Goal: Contribute content

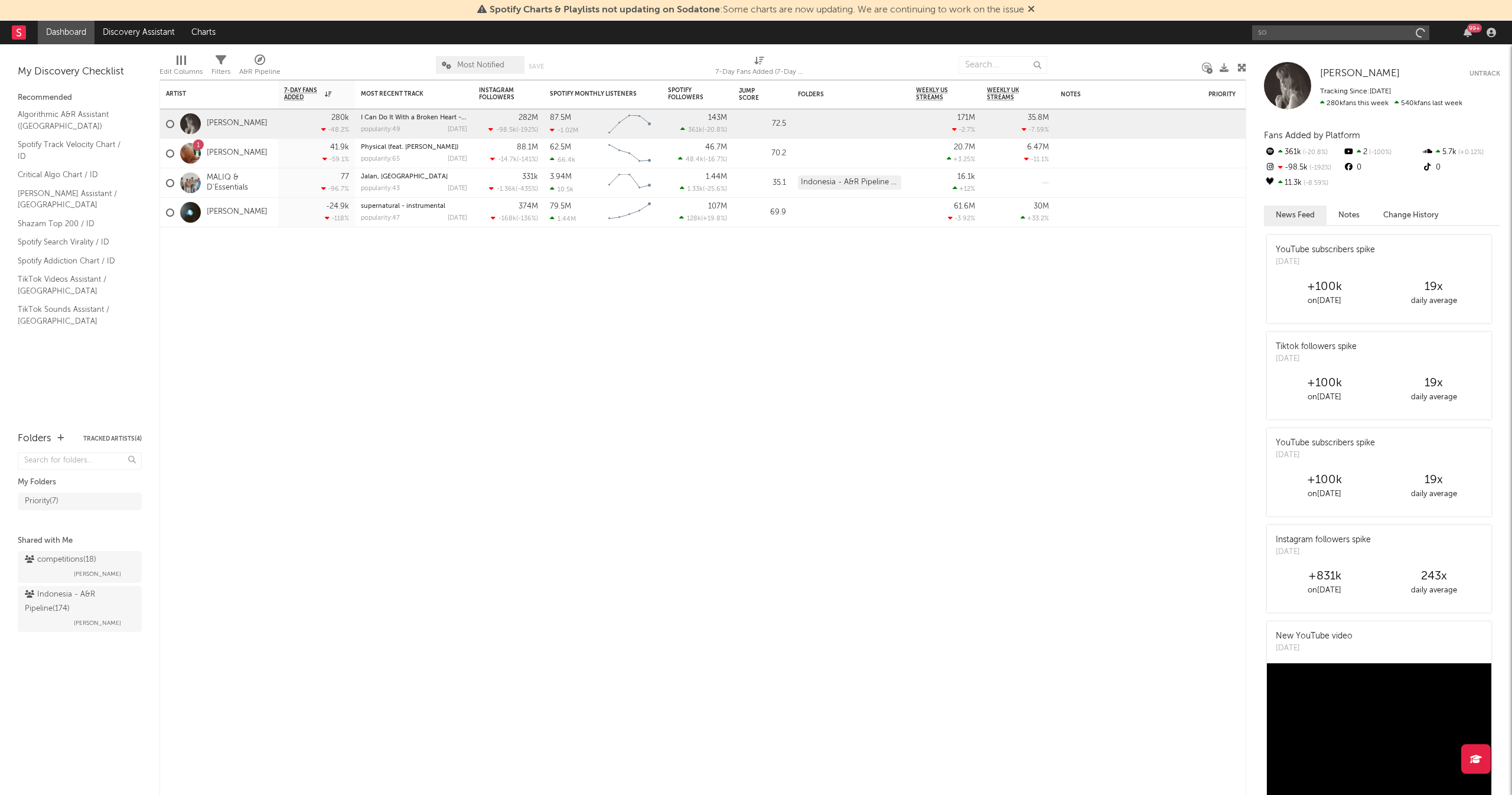
type input "s"
drag, startPoint x: 1350, startPoint y: 32, endPoint x: 1160, endPoint y: 28, distance: 190.0
click at [1160, 28] on nav "Dashboard Discovery Assistant Charts [PERSON_NAME] 99 +" at bounding box center [756, 32] width 1512 height 24
type input "Rombongan Bodonk"
click at [1402, 60] on div "Rombongan Bodonk Koplo" at bounding box center [1358, 56] width 130 height 14
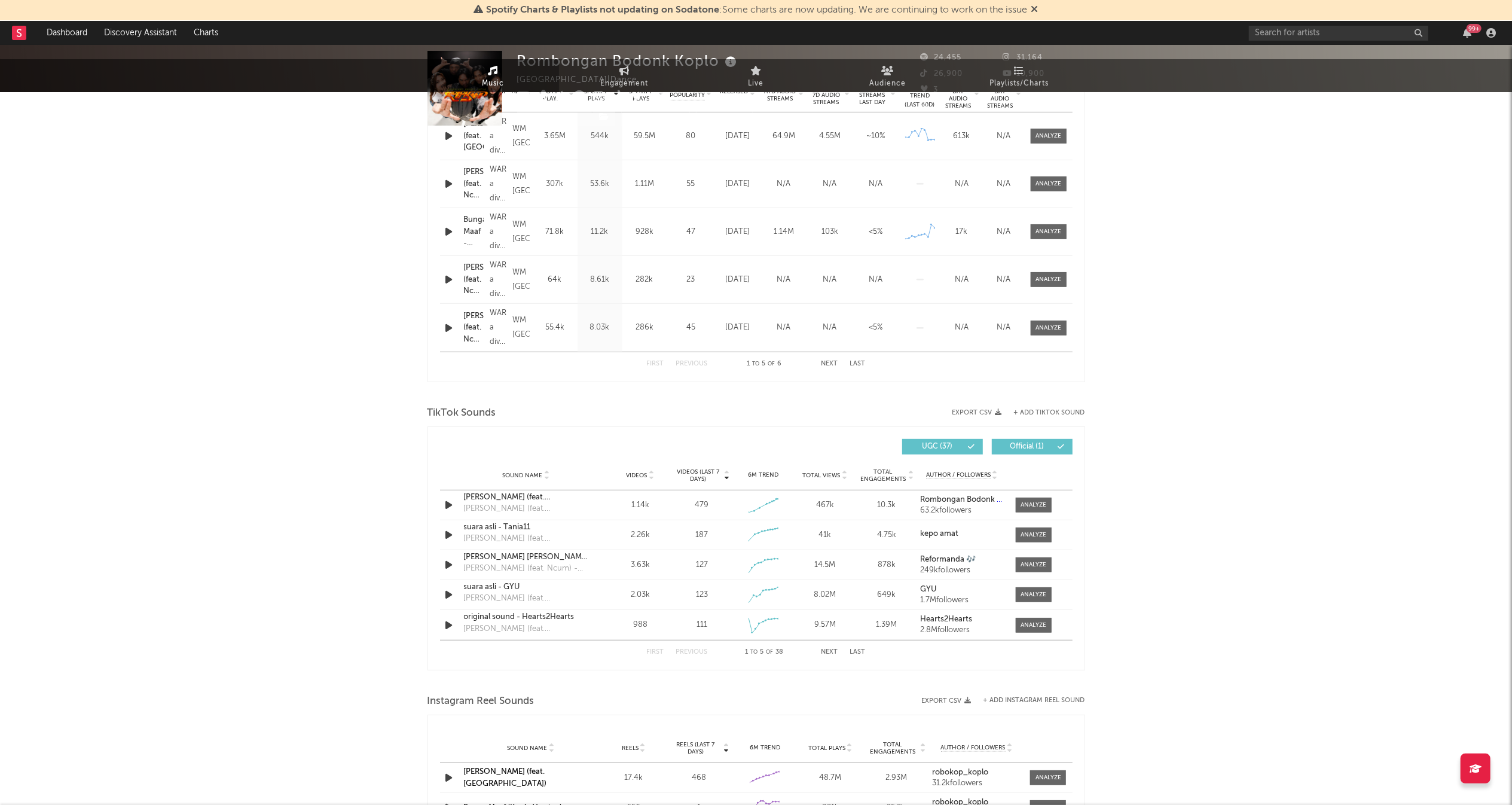
select select "1w"
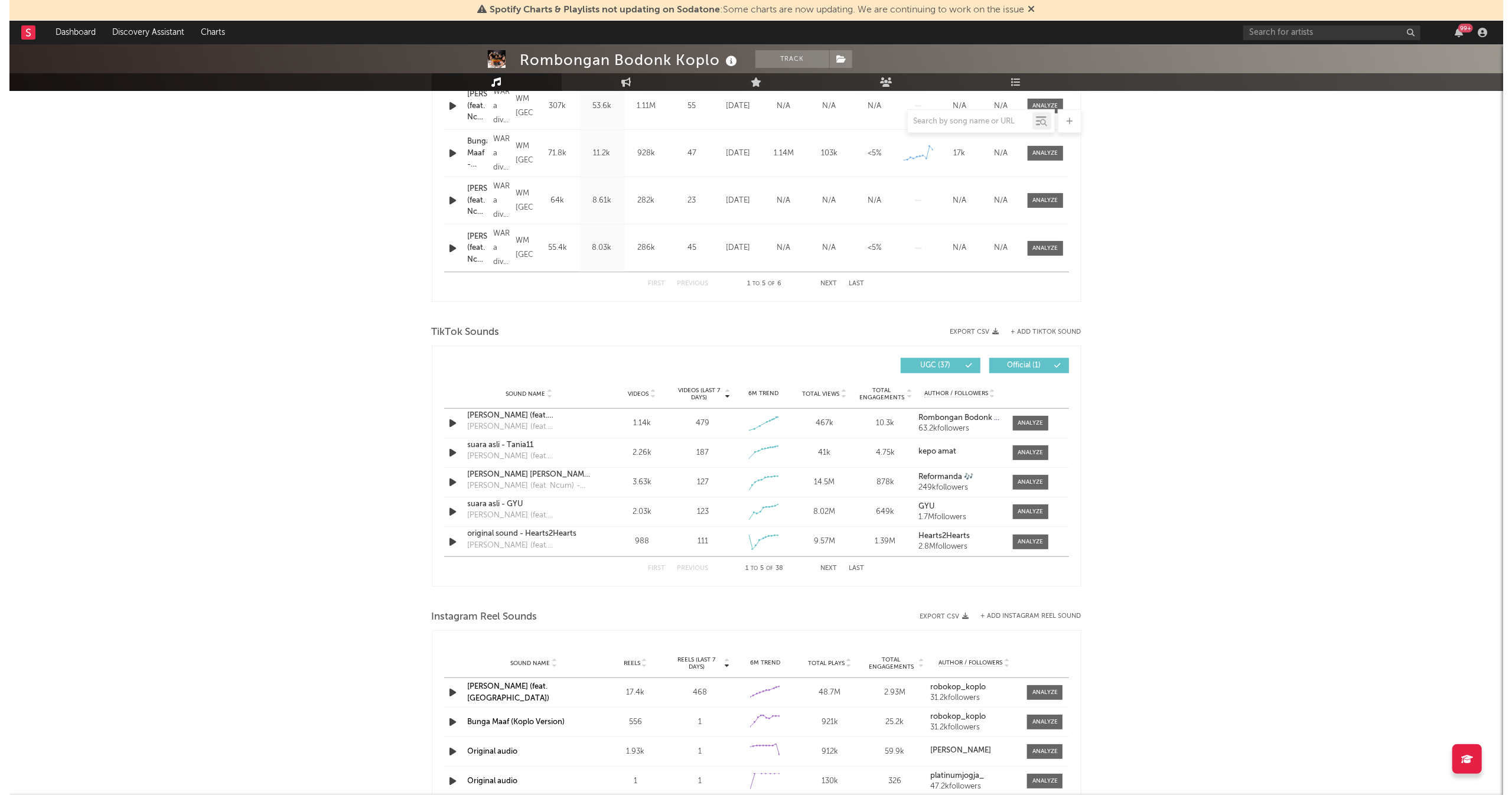
scroll to position [574, 0]
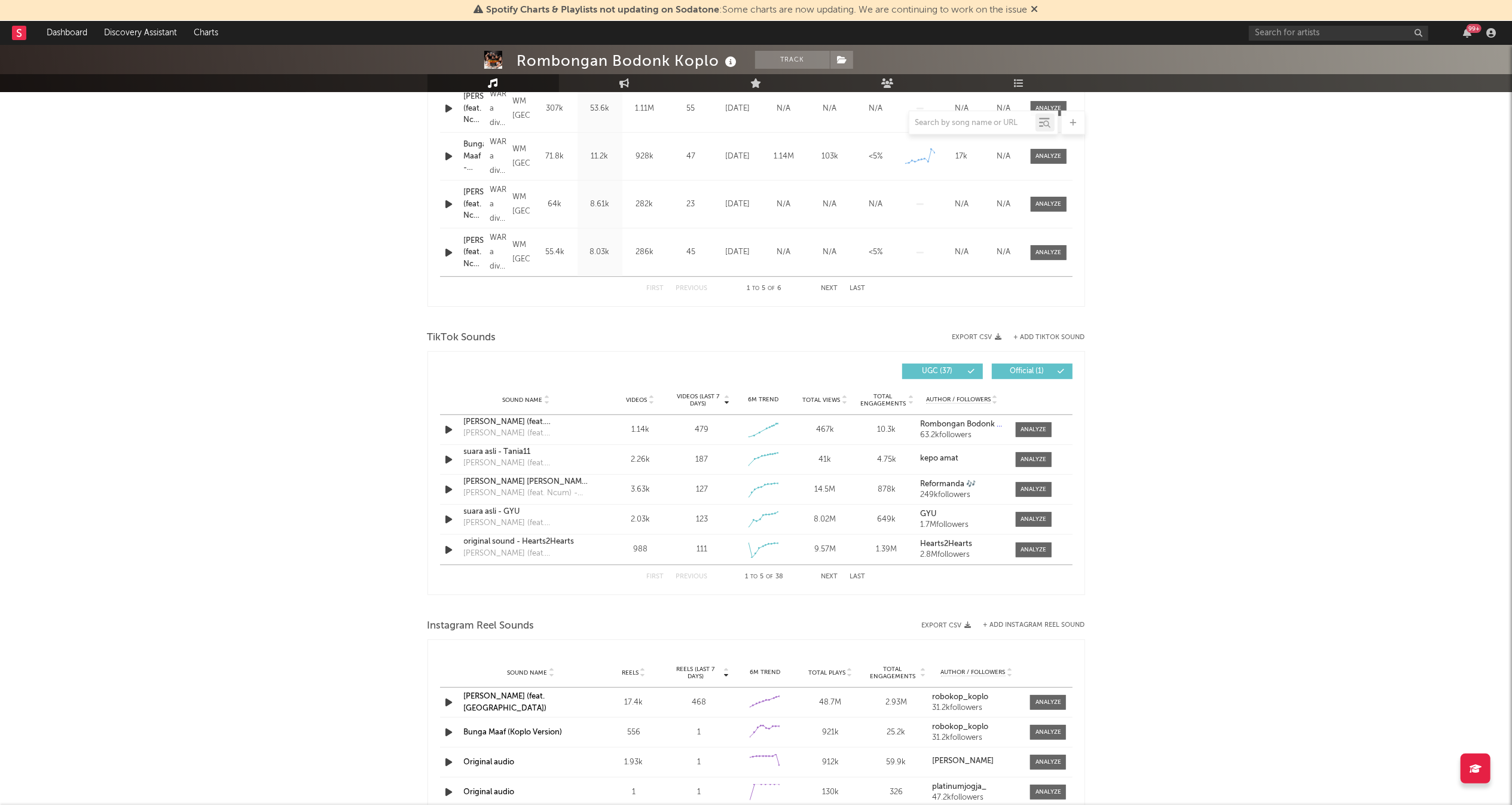
click at [825, 579] on button "Next" at bounding box center [829, 576] width 17 height 7
click at [827, 580] on button "Next" at bounding box center [829, 576] width 17 height 7
click at [827, 583] on div "First Previous 21 to 25 of 38 Next Last" at bounding box center [756, 577] width 219 height 23
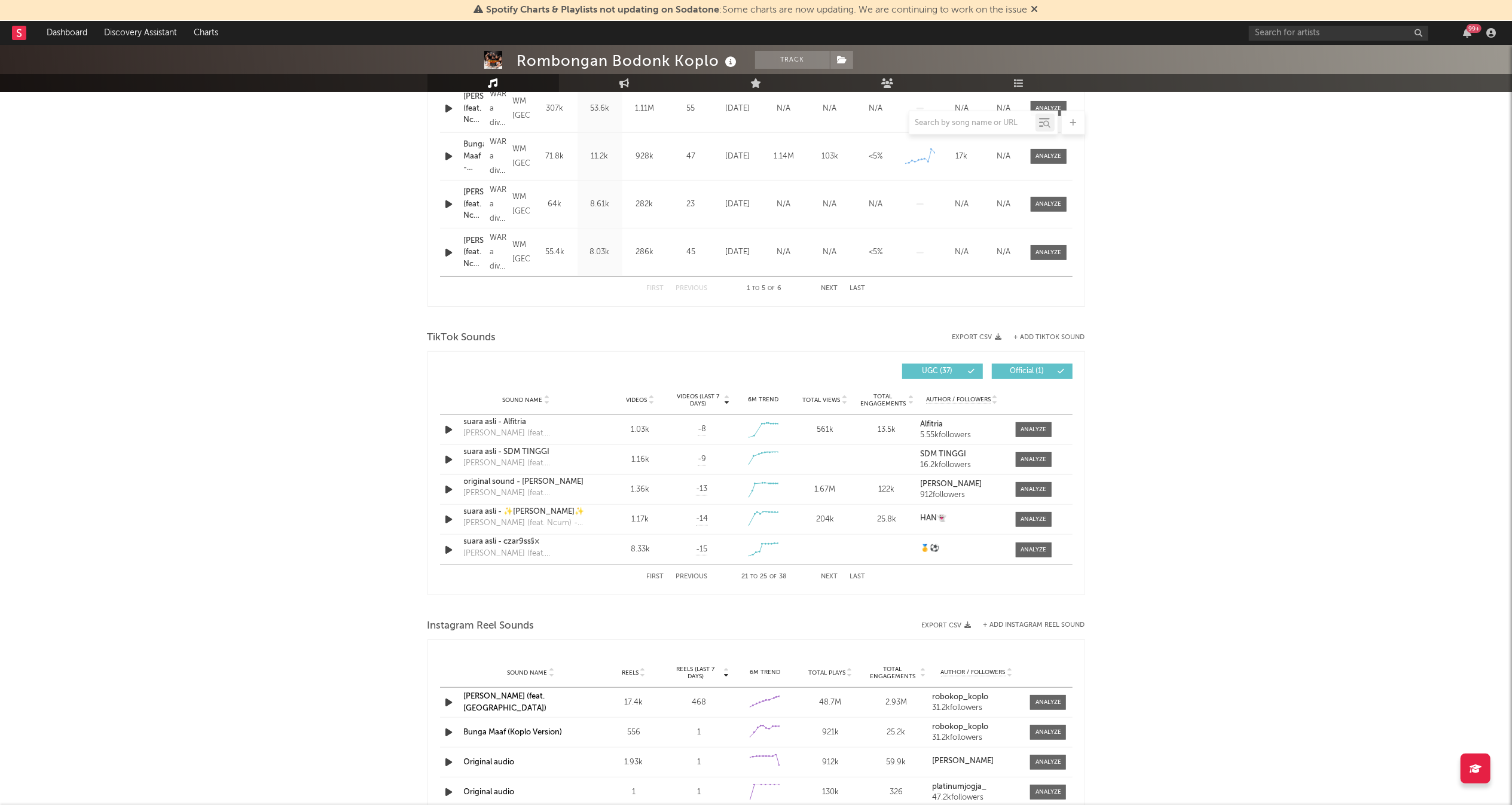
click at [826, 568] on div "First Previous 21 to 25 of 38 Next Last" at bounding box center [756, 577] width 219 height 23
click at [827, 576] on button "Next" at bounding box center [829, 576] width 17 height 7
click at [1063, 334] on button "+ Add TikTok Sound" at bounding box center [1049, 337] width 71 height 7
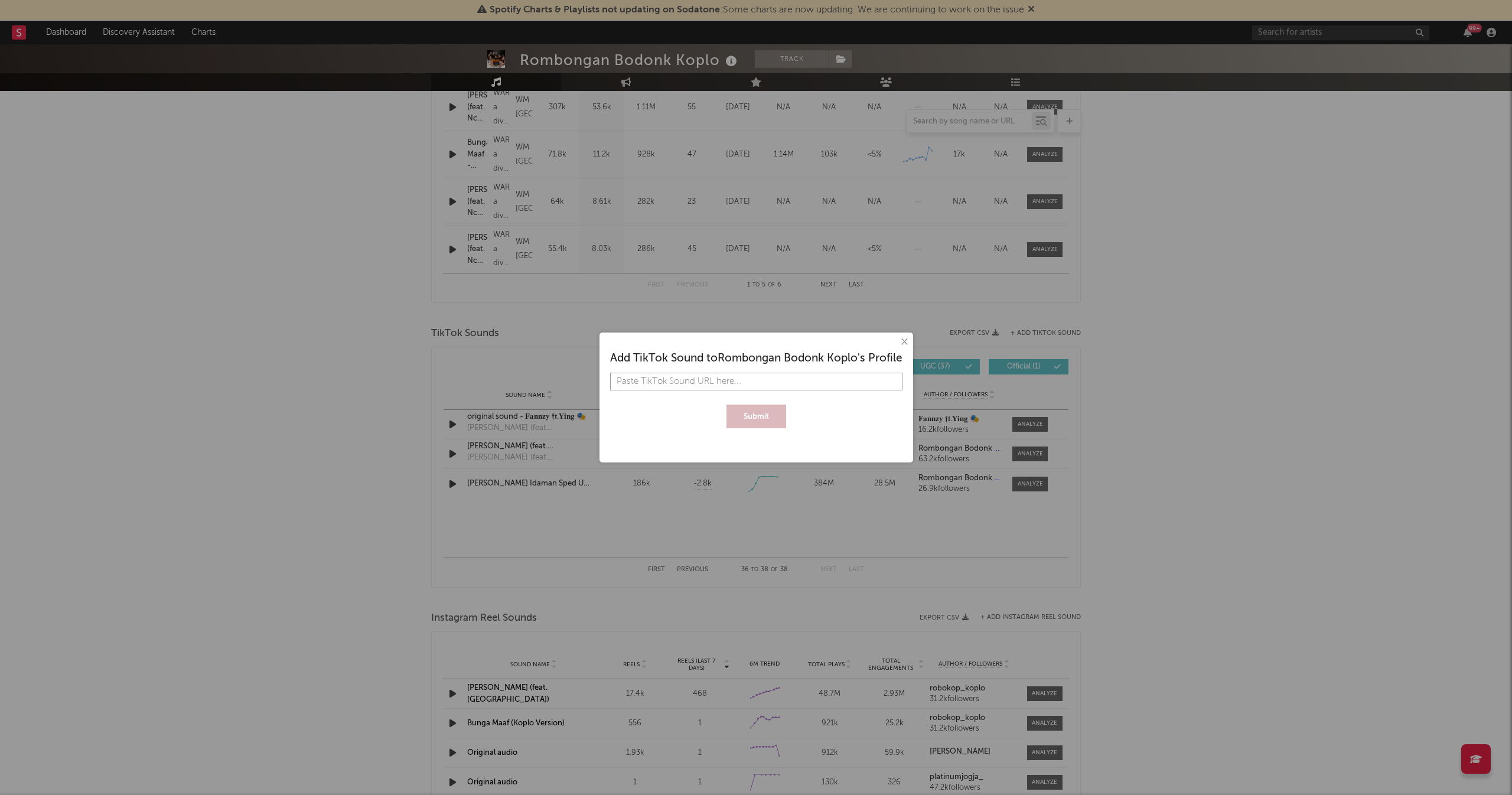
click at [650, 388] on input "text" at bounding box center [756, 381] width 292 height 18
paste input "[URL][DOMAIN_NAME]"
type input "[URL][DOMAIN_NAME]"
click at [768, 414] on button "Submit" at bounding box center [756, 416] width 60 height 24
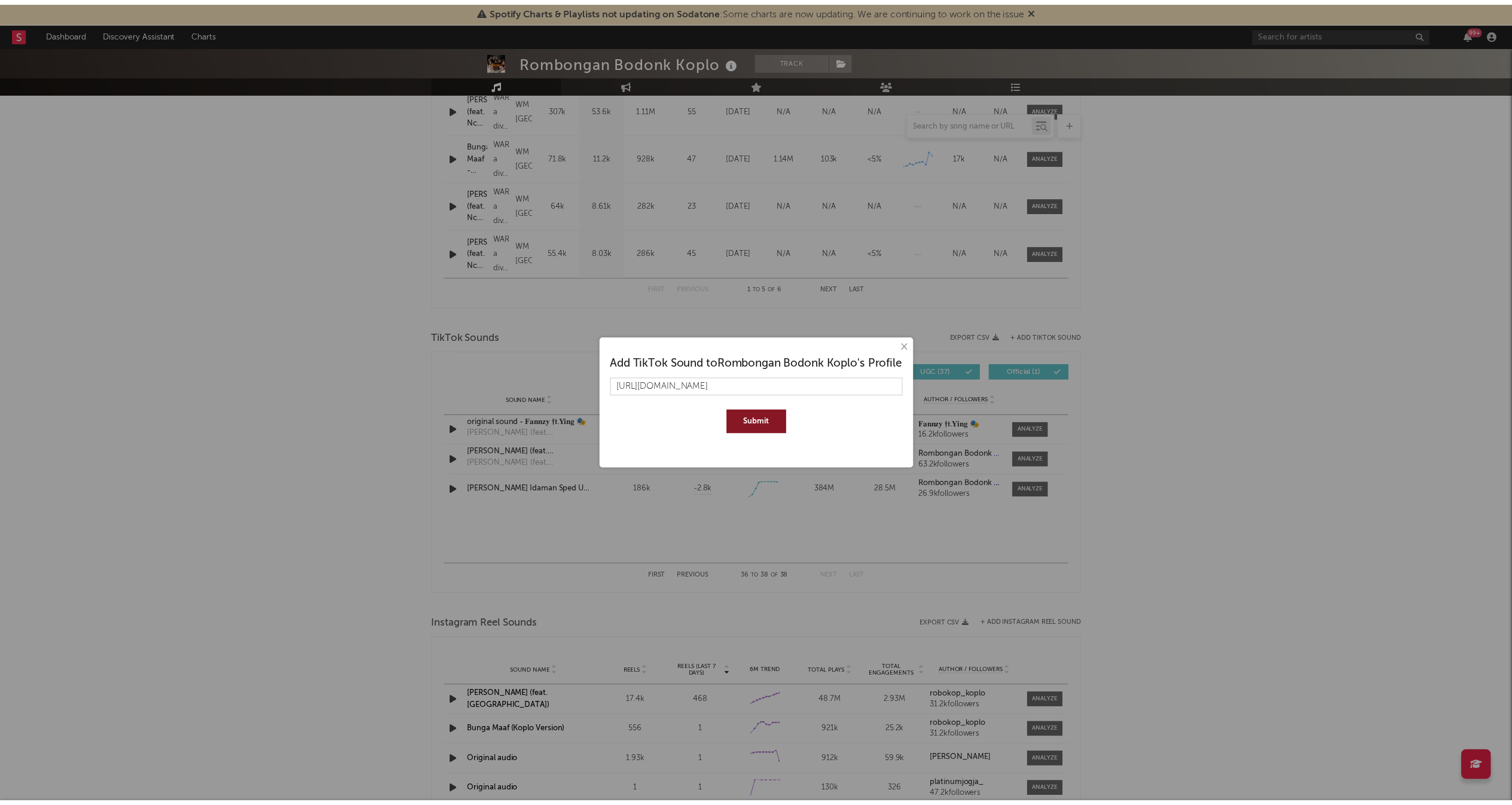
scroll to position [0, 0]
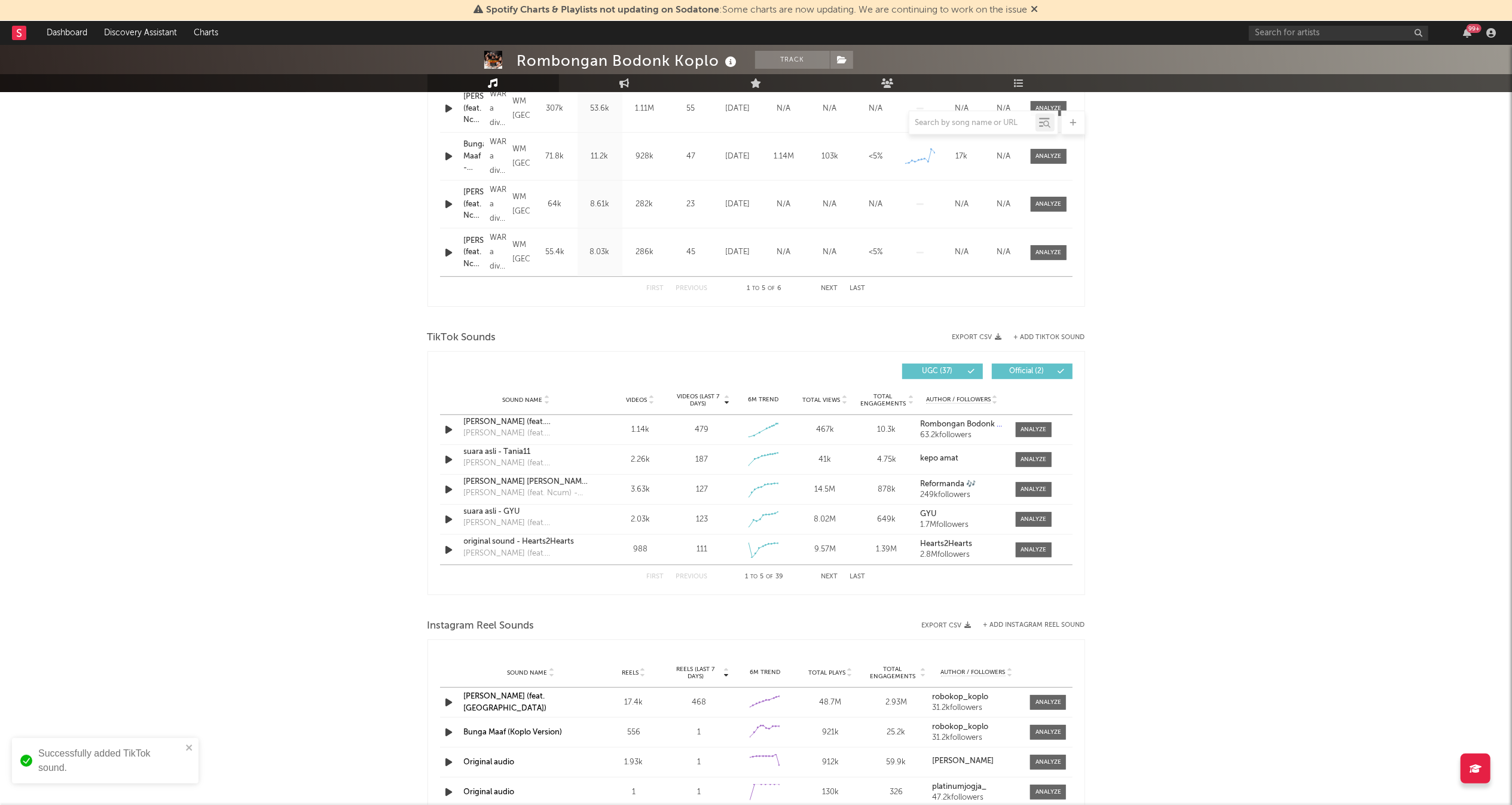
click at [829, 575] on button "Next" at bounding box center [829, 576] width 17 height 7
click at [829, 573] on button "Next" at bounding box center [829, 576] width 17 height 7
click at [829, 572] on div "First Previous 11 to 15 of 39 Next Last" at bounding box center [756, 577] width 219 height 23
click at [829, 586] on div "First Previous 11 to 15 of 39 Next Last" at bounding box center [756, 577] width 219 height 23
click at [829, 583] on div "First Previous 11 to 15 of 39 Next Last" at bounding box center [756, 577] width 219 height 23
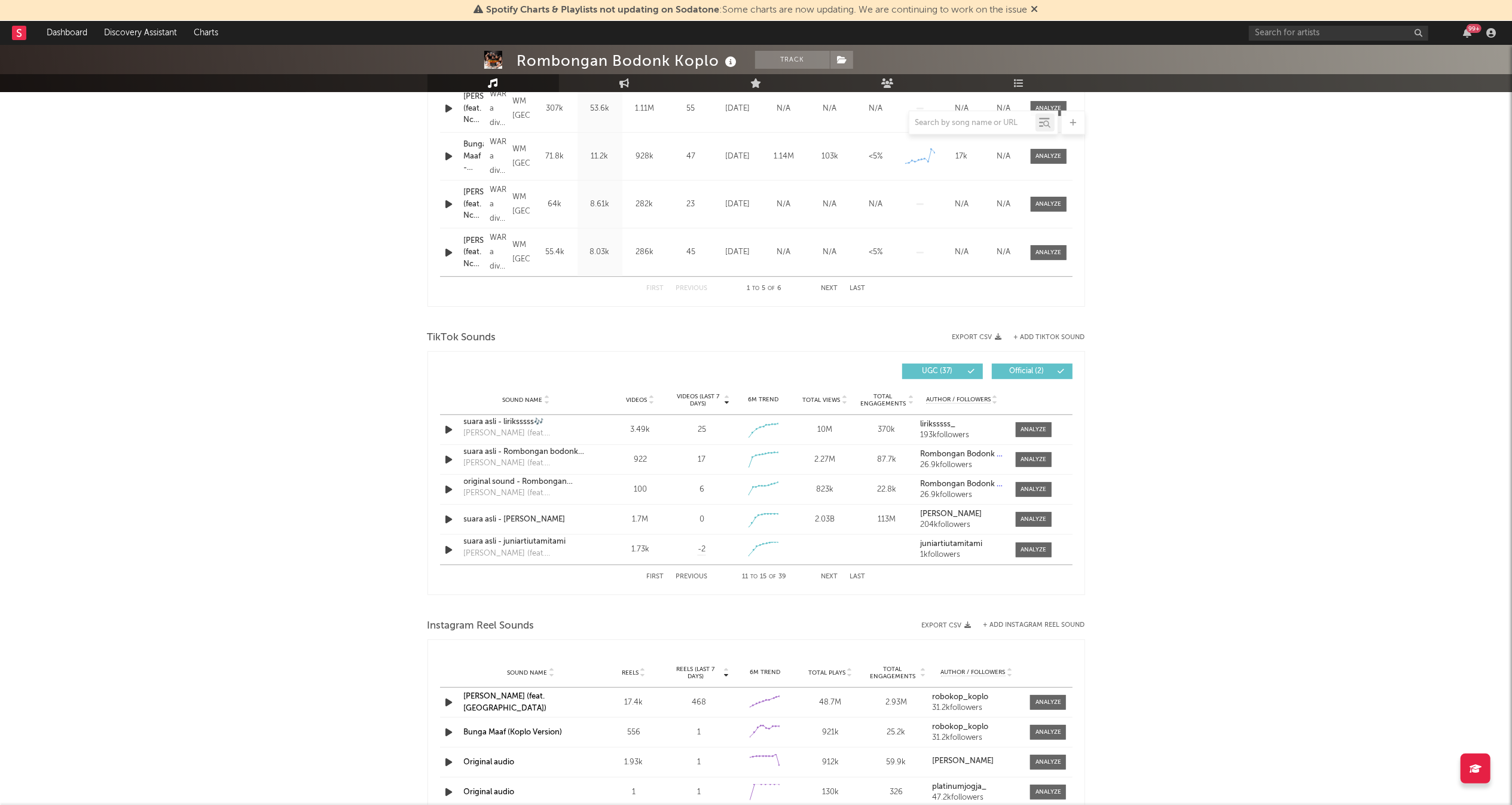
click at [832, 576] on button "Next" at bounding box center [829, 576] width 17 height 7
click at [832, 573] on button "Next" at bounding box center [829, 576] width 17 height 7
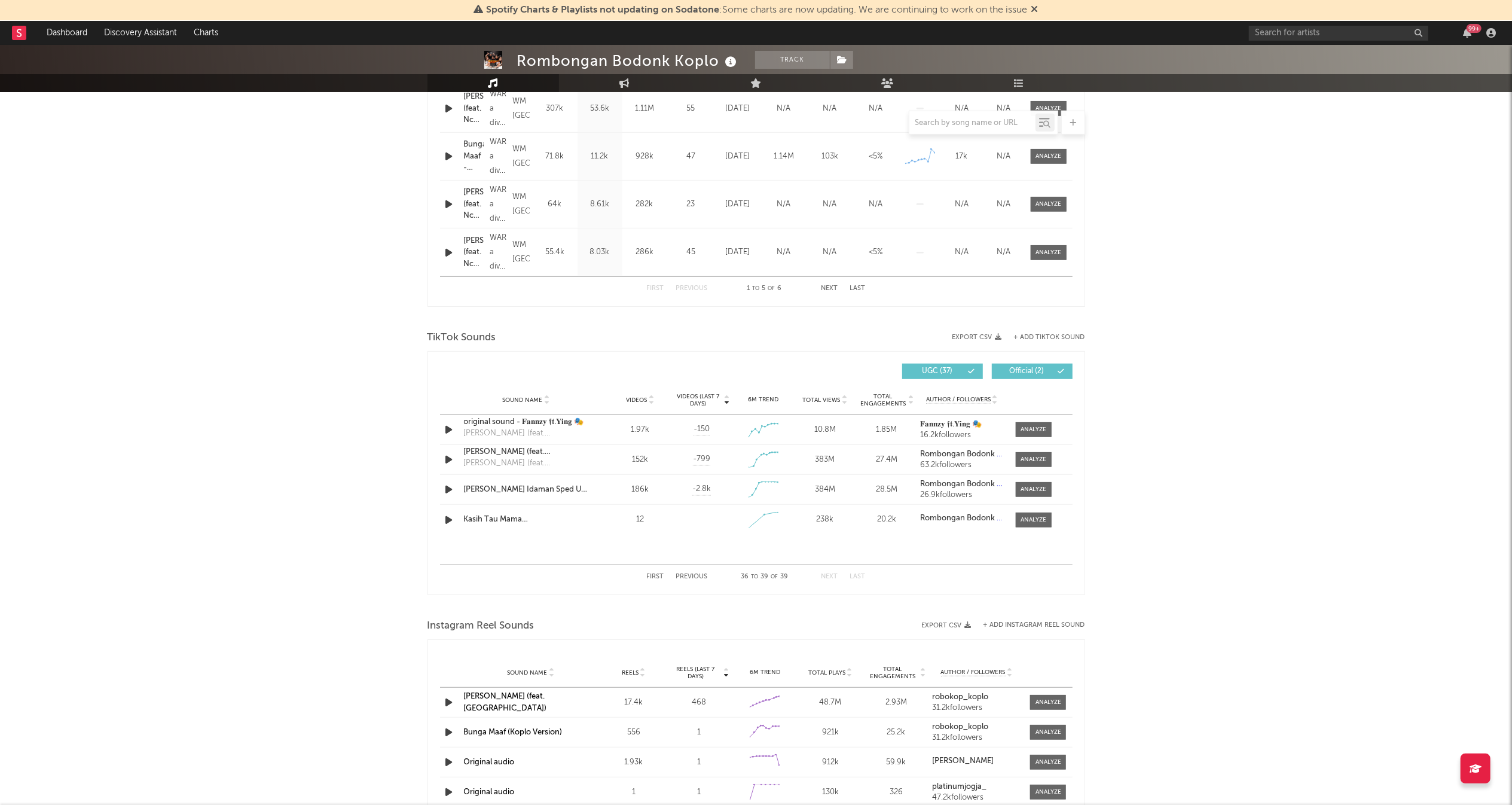
click at [832, 573] on button "Next" at bounding box center [829, 576] width 17 height 7
click at [1044, 515] on div at bounding box center [1033, 520] width 26 height 9
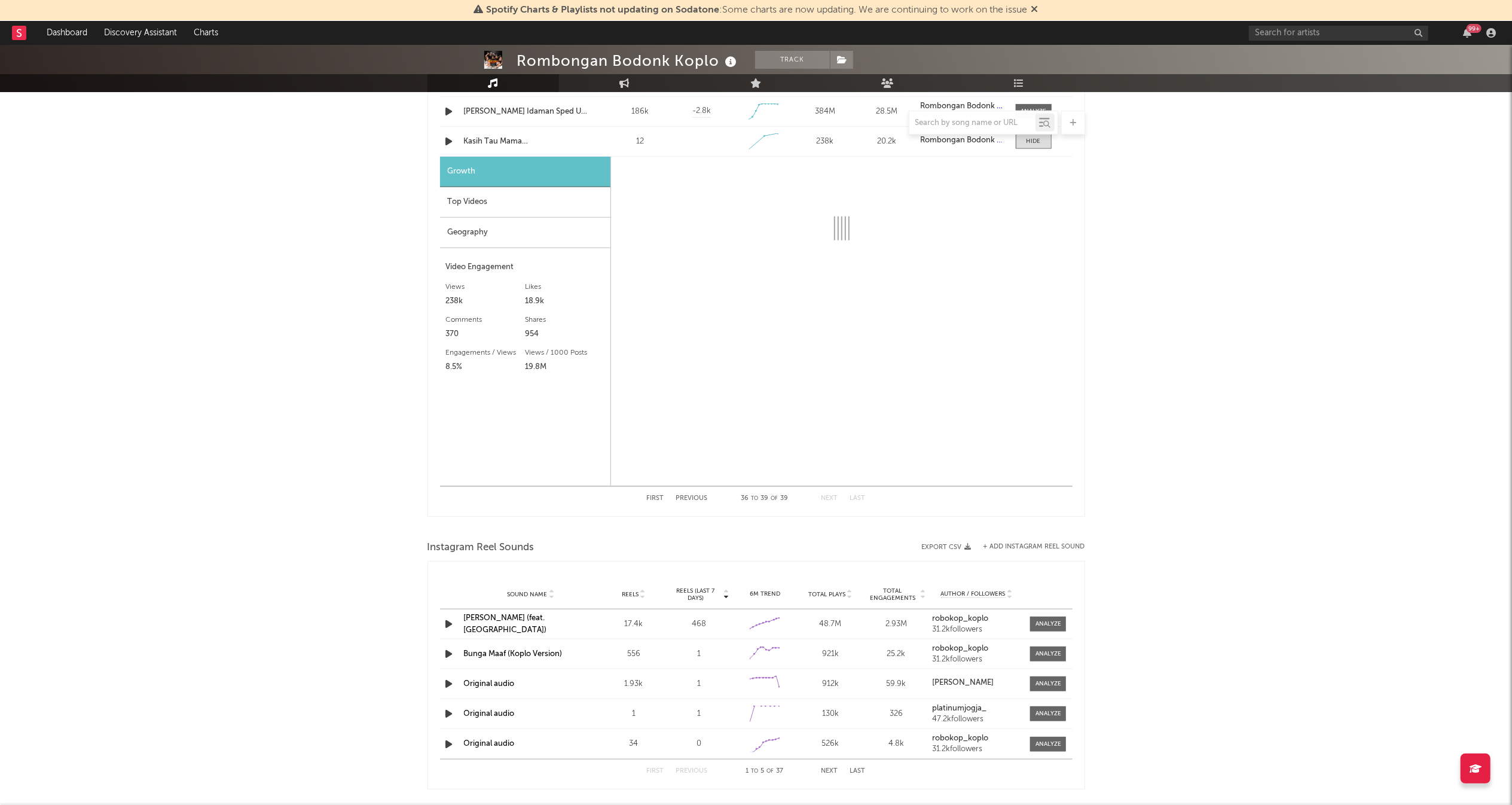
select select "1w"
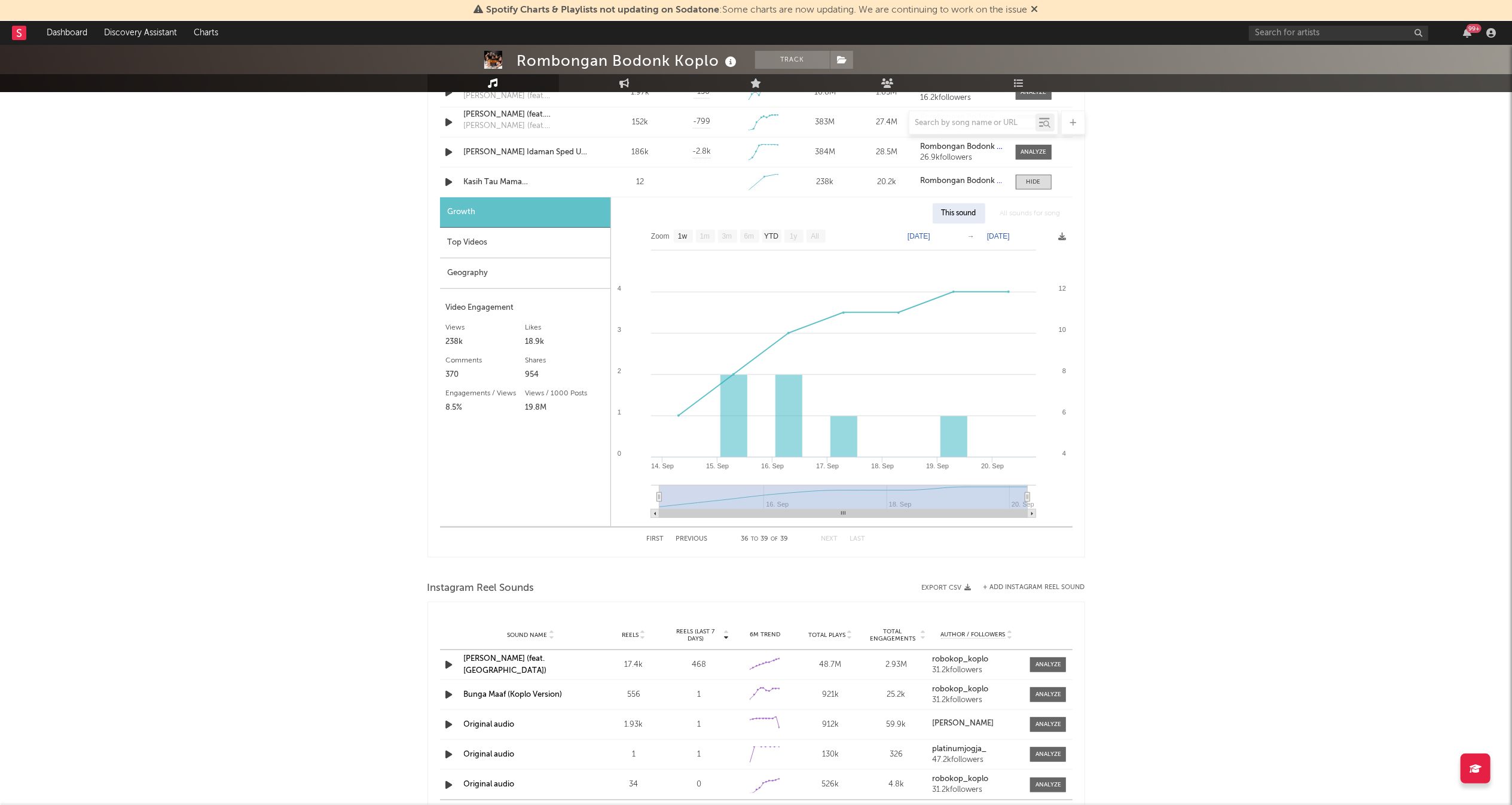
scroll to position [920, 0]
